Goal: Task Accomplishment & Management: Manage account settings

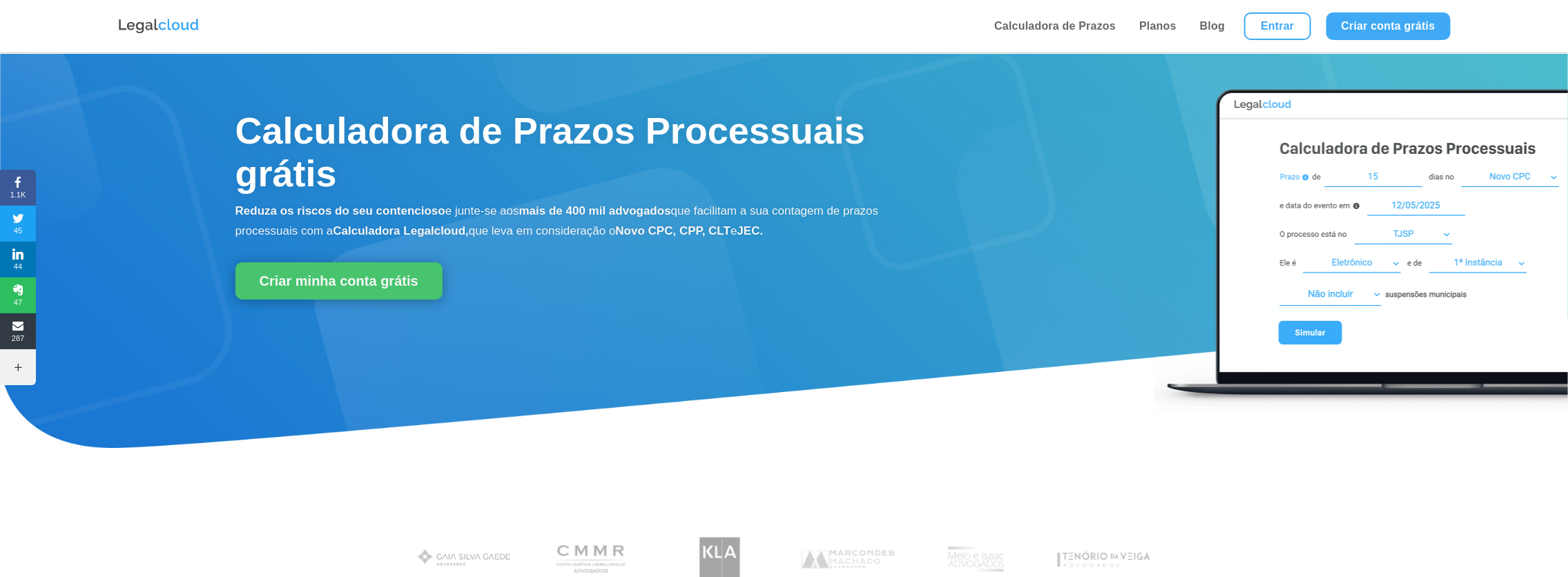
click at [1283, 5] on li "Entrar" at bounding box center [1277, 26] width 81 height 52
click at [1272, 20] on link "Entrar" at bounding box center [1276, 26] width 66 height 28
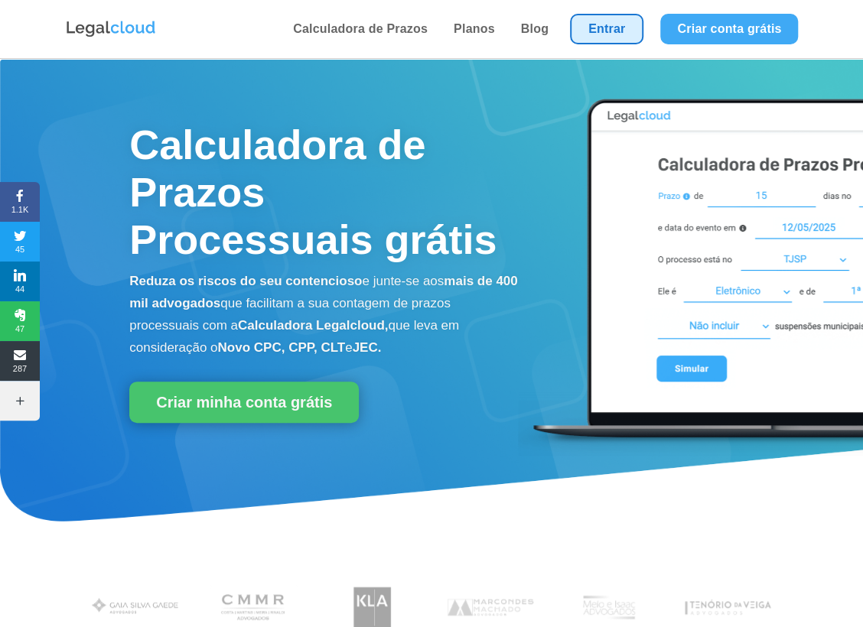
click at [581, 33] on link "Entrar" at bounding box center [606, 29] width 73 height 31
